Goal: Information Seeking & Learning: Learn about a topic

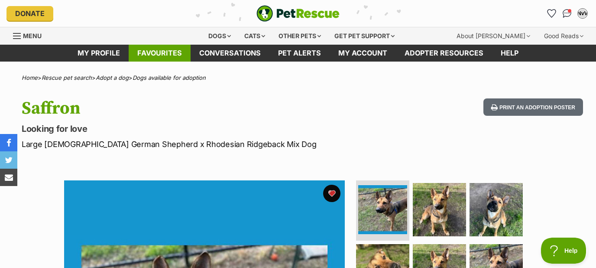
click at [159, 59] on link "Favourites" at bounding box center [160, 53] width 62 height 17
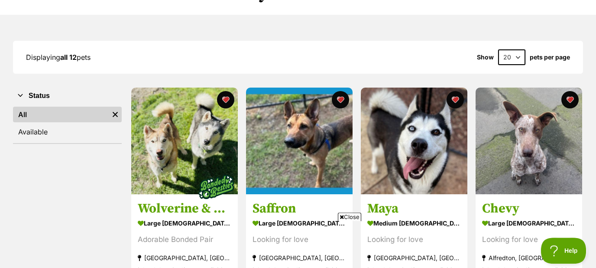
scroll to position [91, 0]
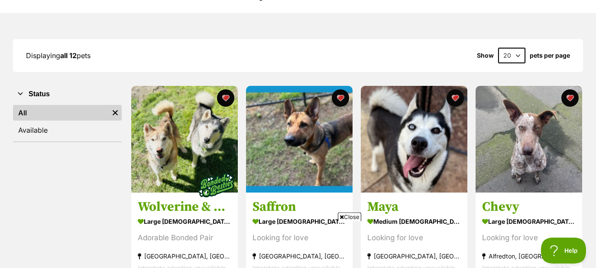
click at [352, 216] on span "Close" at bounding box center [349, 216] width 23 height 9
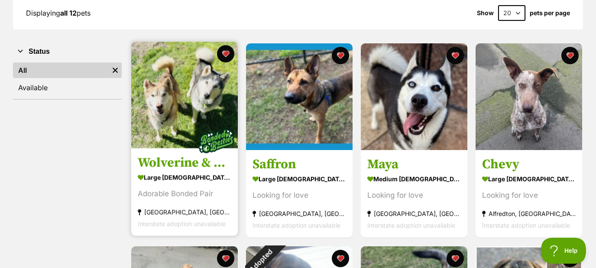
scroll to position [145, 0]
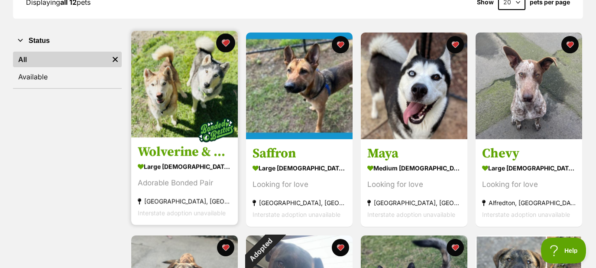
click at [220, 47] on button "favourite" at bounding box center [225, 42] width 19 height 19
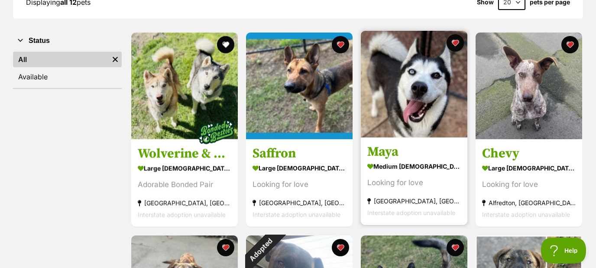
click at [415, 111] on img at bounding box center [414, 84] width 107 height 107
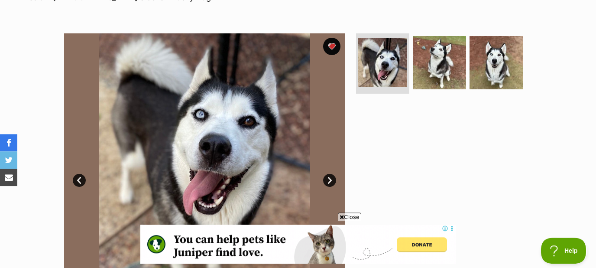
click at [332, 180] on link "Next" at bounding box center [329, 180] width 13 height 13
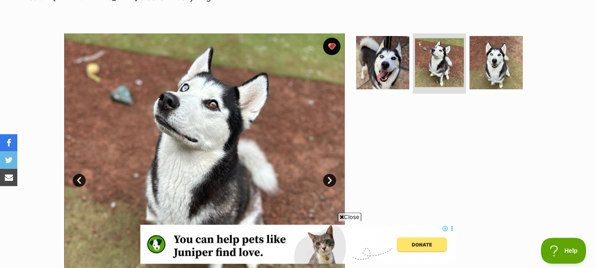
click at [332, 180] on link "Next" at bounding box center [329, 180] width 13 height 13
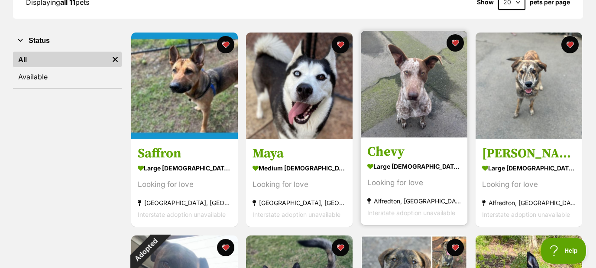
click at [407, 79] on img at bounding box center [414, 84] width 107 height 107
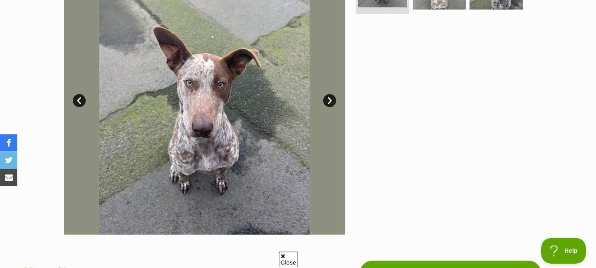
scroll to position [227, 0]
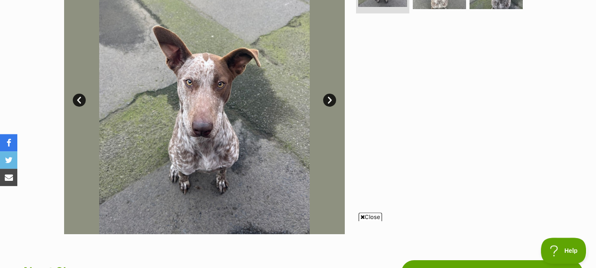
click at [371, 218] on span "Close" at bounding box center [370, 216] width 23 height 9
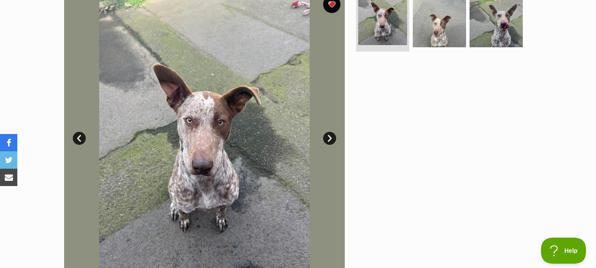
scroll to position [189, 0]
click at [331, 135] on link "Next" at bounding box center [329, 137] width 13 height 13
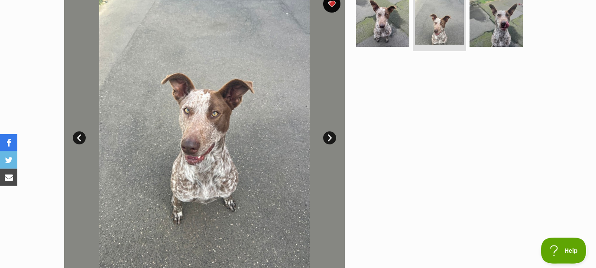
click at [331, 135] on link "Next" at bounding box center [329, 137] width 13 height 13
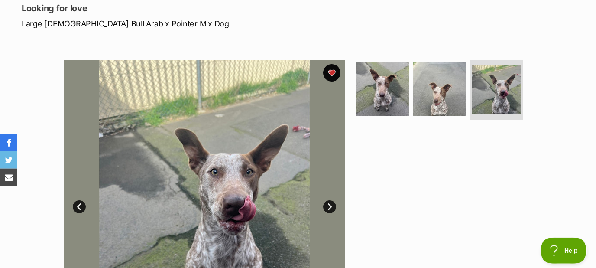
scroll to position [120, 0]
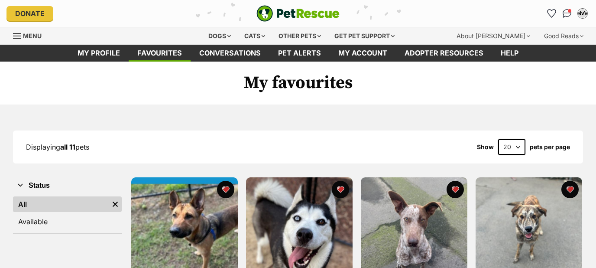
scroll to position [145, 0]
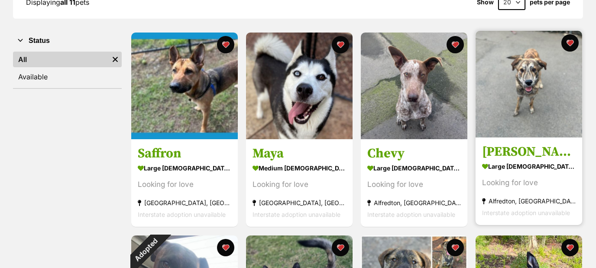
click at [521, 86] on img at bounding box center [529, 84] width 107 height 107
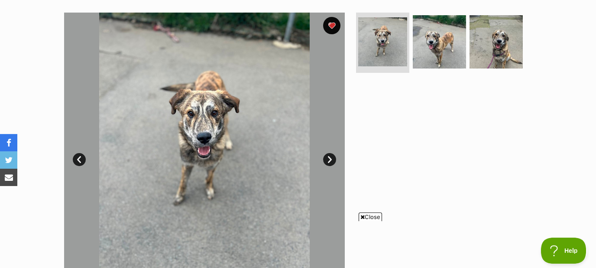
scroll to position [167, 0]
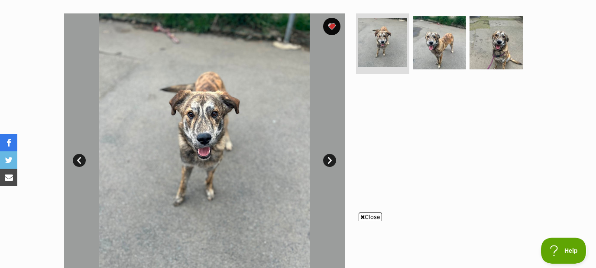
click at [326, 155] on link "Next" at bounding box center [329, 160] width 13 height 13
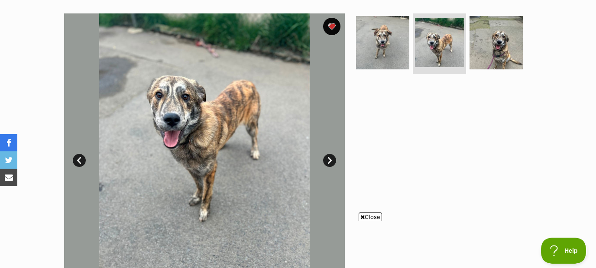
click at [326, 155] on link "Next" at bounding box center [329, 160] width 13 height 13
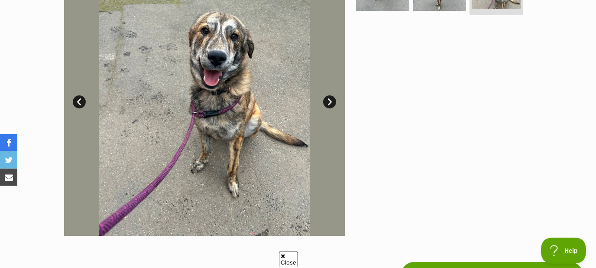
scroll to position [222, 0]
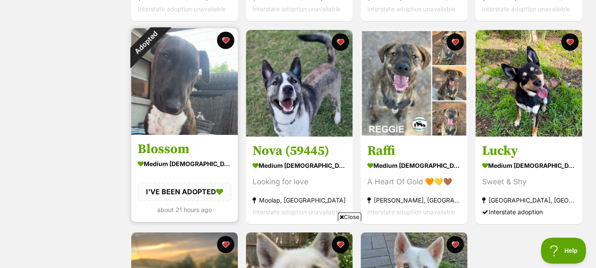
click at [190, 74] on img at bounding box center [184, 81] width 107 height 107
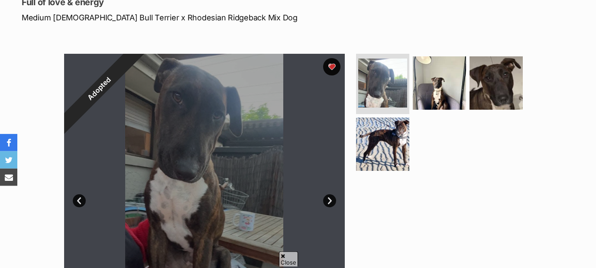
scroll to position [128, 0]
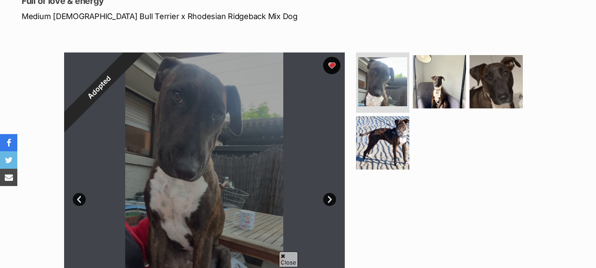
click at [327, 201] on link "Next" at bounding box center [329, 199] width 13 height 13
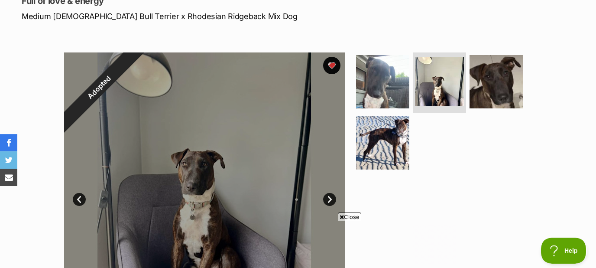
scroll to position [0, 0]
click at [327, 201] on link "Next" at bounding box center [329, 199] width 13 height 13
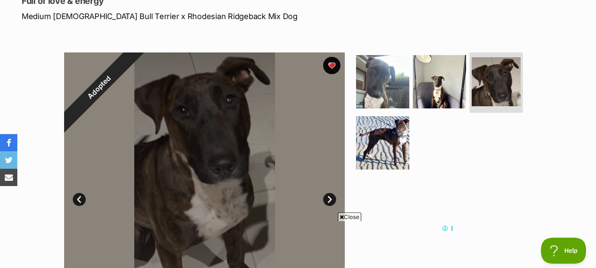
click at [327, 201] on link "Next" at bounding box center [329, 199] width 13 height 13
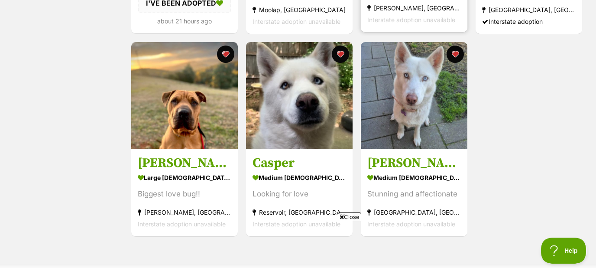
scroll to position [541, 0]
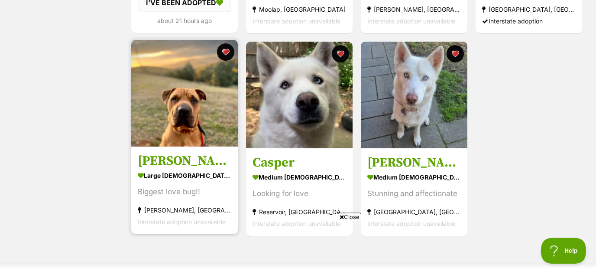
click at [189, 103] on img at bounding box center [184, 93] width 107 height 107
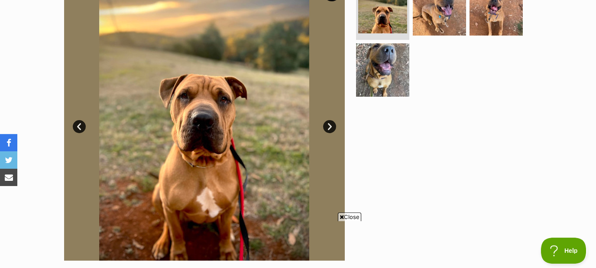
click at [326, 125] on link "Next" at bounding box center [329, 126] width 13 height 13
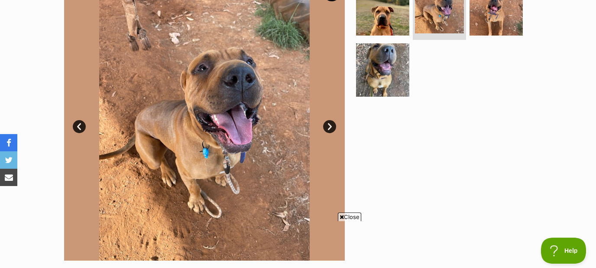
click at [326, 125] on link "Next" at bounding box center [329, 126] width 13 height 13
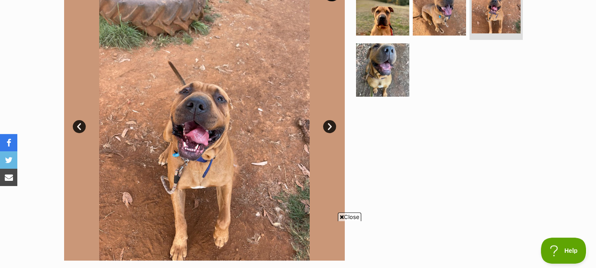
click at [326, 125] on link "Next" at bounding box center [329, 126] width 13 height 13
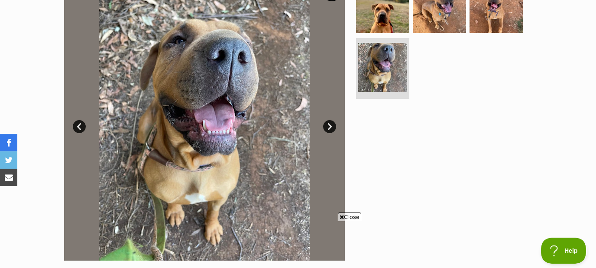
click at [326, 125] on link "Next" at bounding box center [329, 126] width 13 height 13
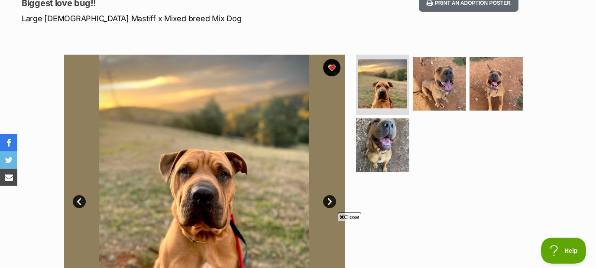
scroll to position [125, 0]
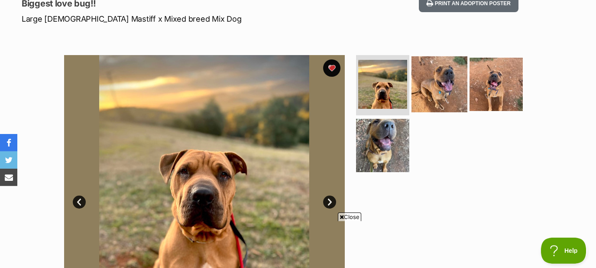
click at [454, 80] on img at bounding box center [440, 84] width 56 height 56
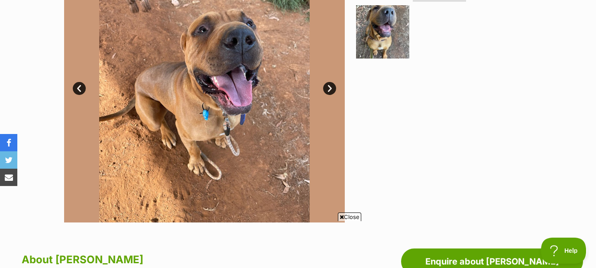
scroll to position [238, 0]
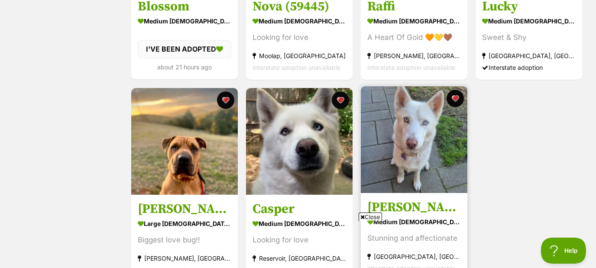
click at [401, 144] on img at bounding box center [414, 139] width 107 height 107
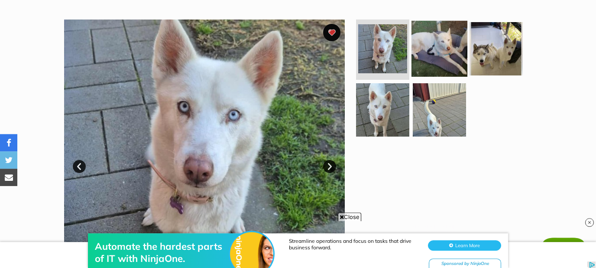
click at [441, 26] on img at bounding box center [440, 48] width 56 height 56
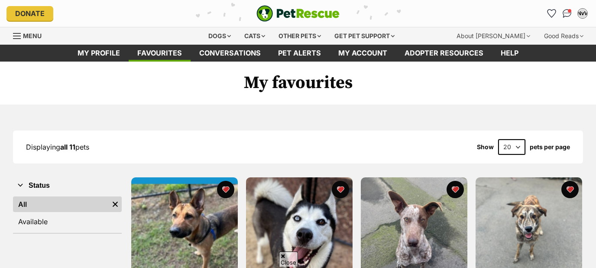
scroll to position [356, 0]
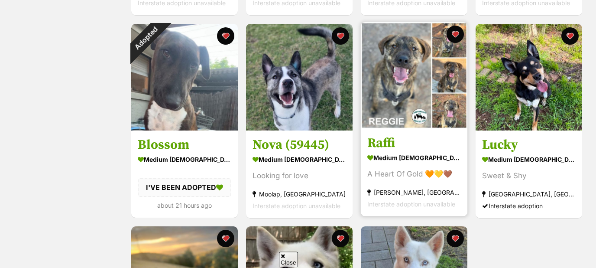
click at [403, 82] on img at bounding box center [414, 75] width 107 height 107
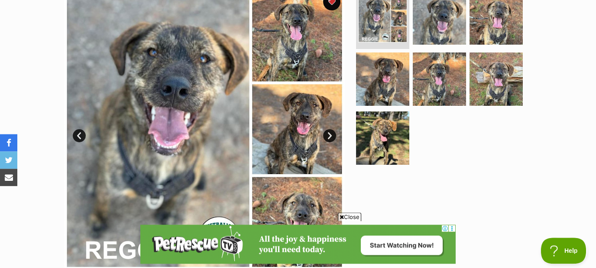
click at [332, 137] on link "Next" at bounding box center [329, 135] width 13 height 13
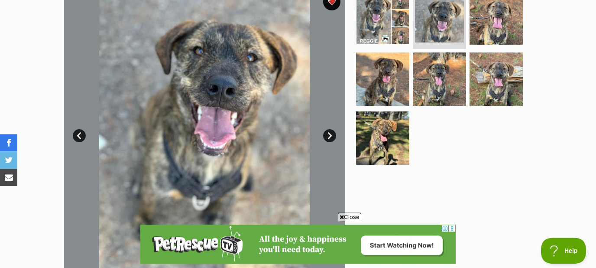
click at [332, 137] on link "Next" at bounding box center [329, 135] width 13 height 13
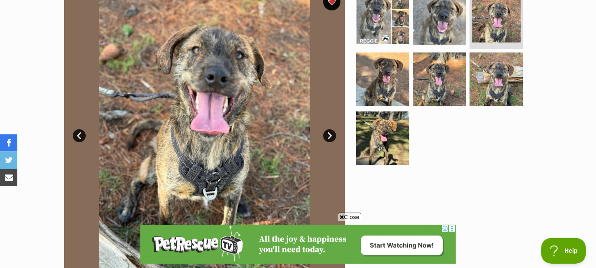
click at [332, 137] on link "Next" at bounding box center [329, 135] width 13 height 13
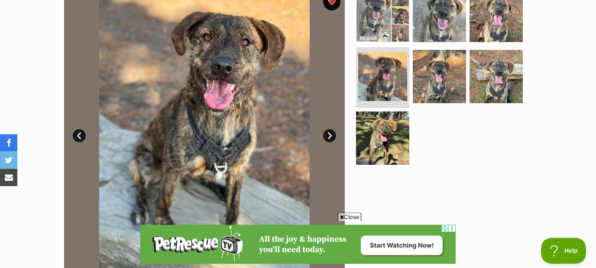
click at [332, 137] on link "Next" at bounding box center [329, 135] width 13 height 13
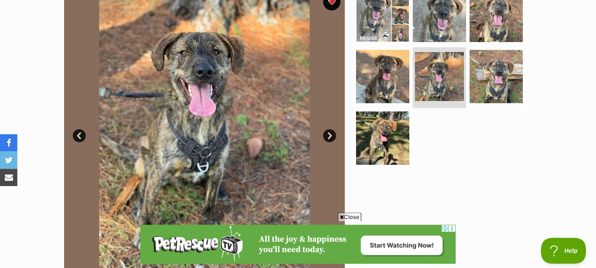
click at [332, 137] on link "Next" at bounding box center [329, 135] width 13 height 13
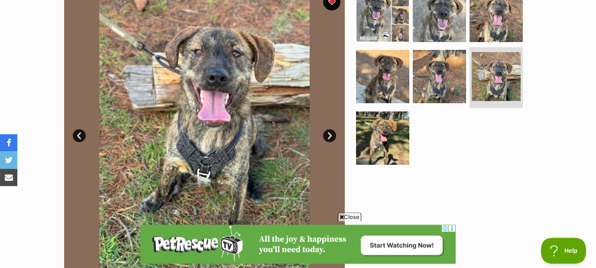
click at [332, 137] on link "Next" at bounding box center [329, 135] width 13 height 13
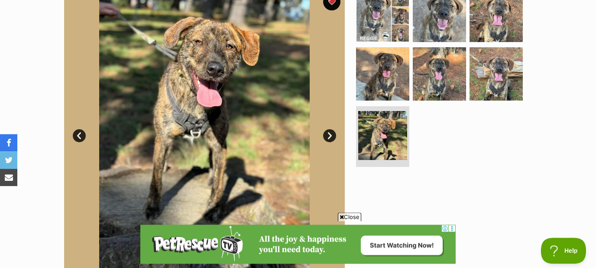
click at [332, 137] on link "Next" at bounding box center [329, 135] width 13 height 13
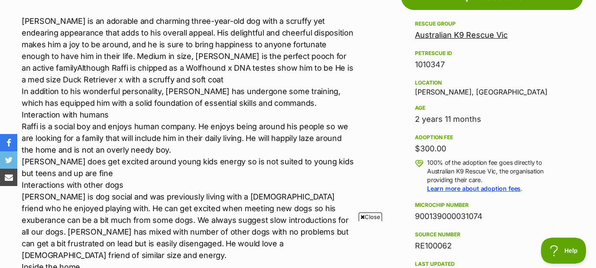
scroll to position [504, 0]
click at [372, 217] on span "Close" at bounding box center [370, 216] width 23 height 9
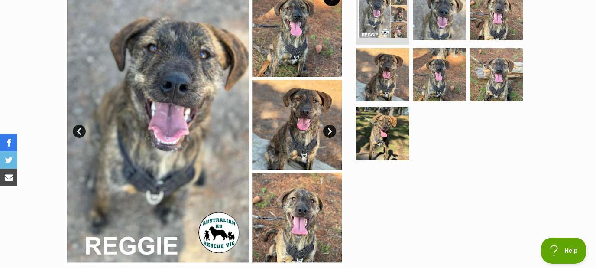
scroll to position [196, 0]
click at [401, 36] on img at bounding box center [382, 13] width 49 height 49
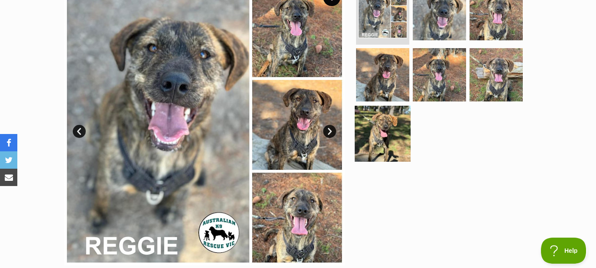
click at [382, 129] on img at bounding box center [383, 134] width 56 height 56
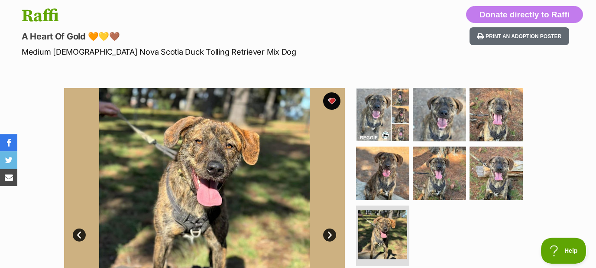
scroll to position [0, 0]
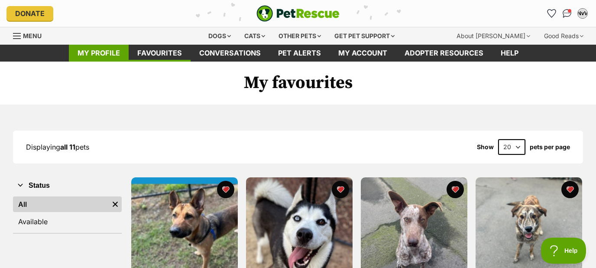
click at [88, 56] on link "My profile" at bounding box center [99, 53] width 60 height 17
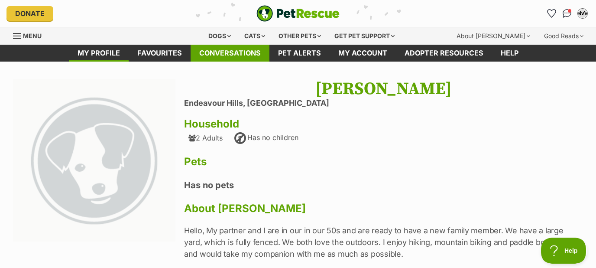
click at [234, 55] on link "Conversations" at bounding box center [230, 53] width 79 height 17
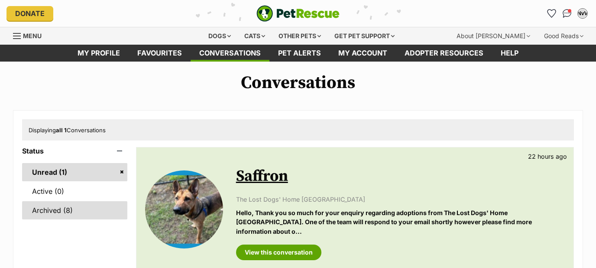
click at [67, 209] on link "Archived (8)" at bounding box center [74, 210] width 105 height 18
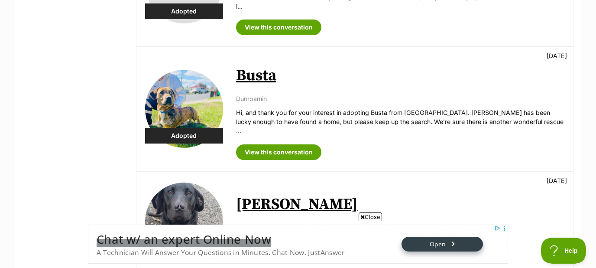
click at [247, 66] on link "Busta" at bounding box center [256, 76] width 40 height 20
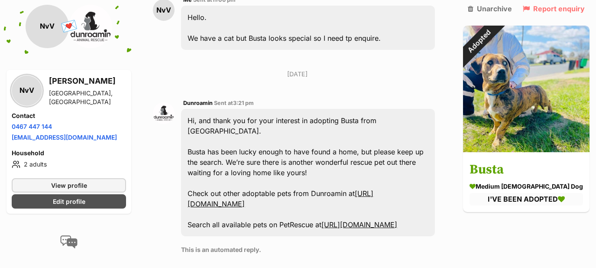
scroll to position [247, 0]
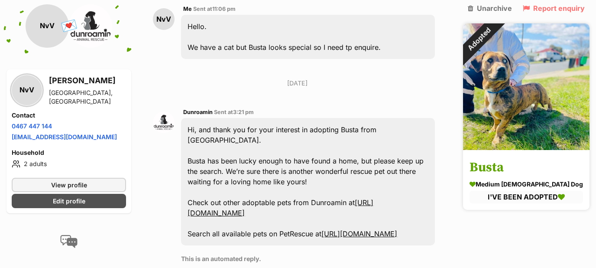
click at [552, 91] on img at bounding box center [526, 86] width 127 height 127
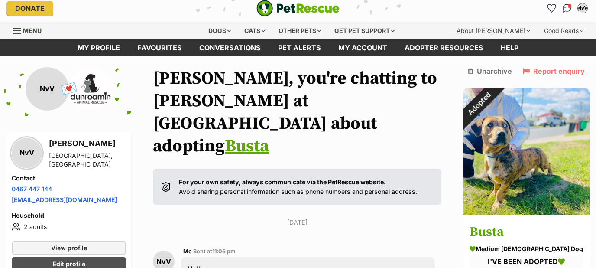
scroll to position [3, 0]
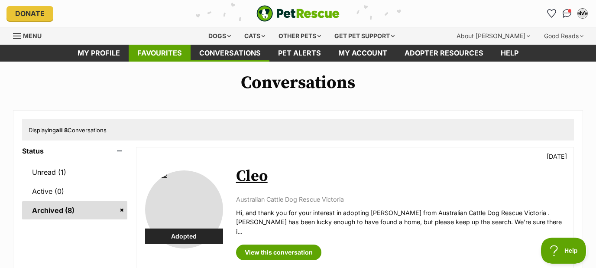
click at [151, 53] on link "Favourites" at bounding box center [160, 53] width 62 height 17
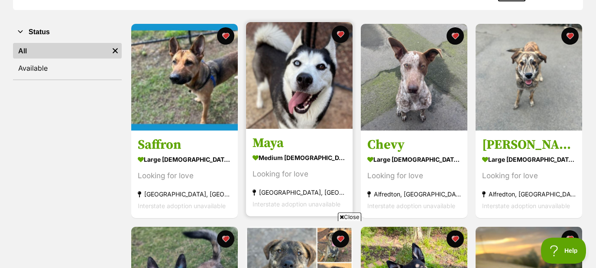
click at [311, 72] on img at bounding box center [299, 75] width 107 height 107
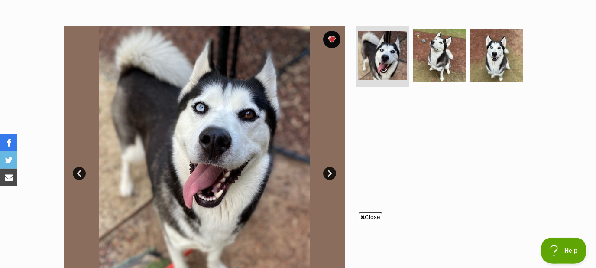
scroll to position [153, 0]
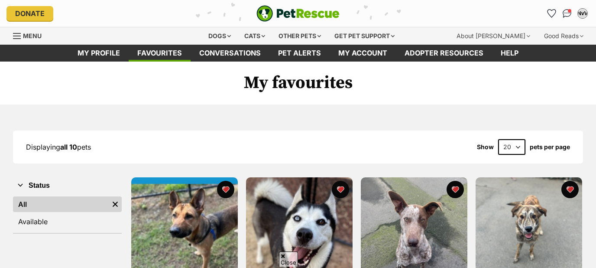
scroll to position [402, 0]
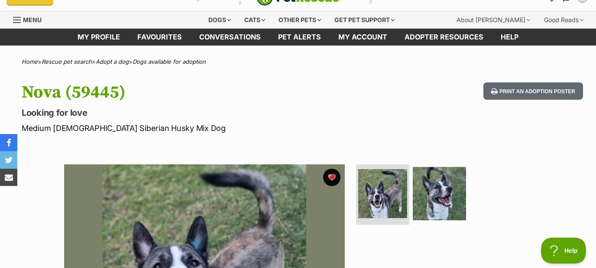
scroll to position [14, 0]
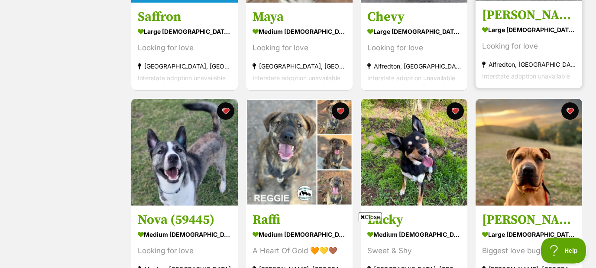
scroll to position [283, 0]
